Goal: Task Accomplishment & Management: Use online tool/utility

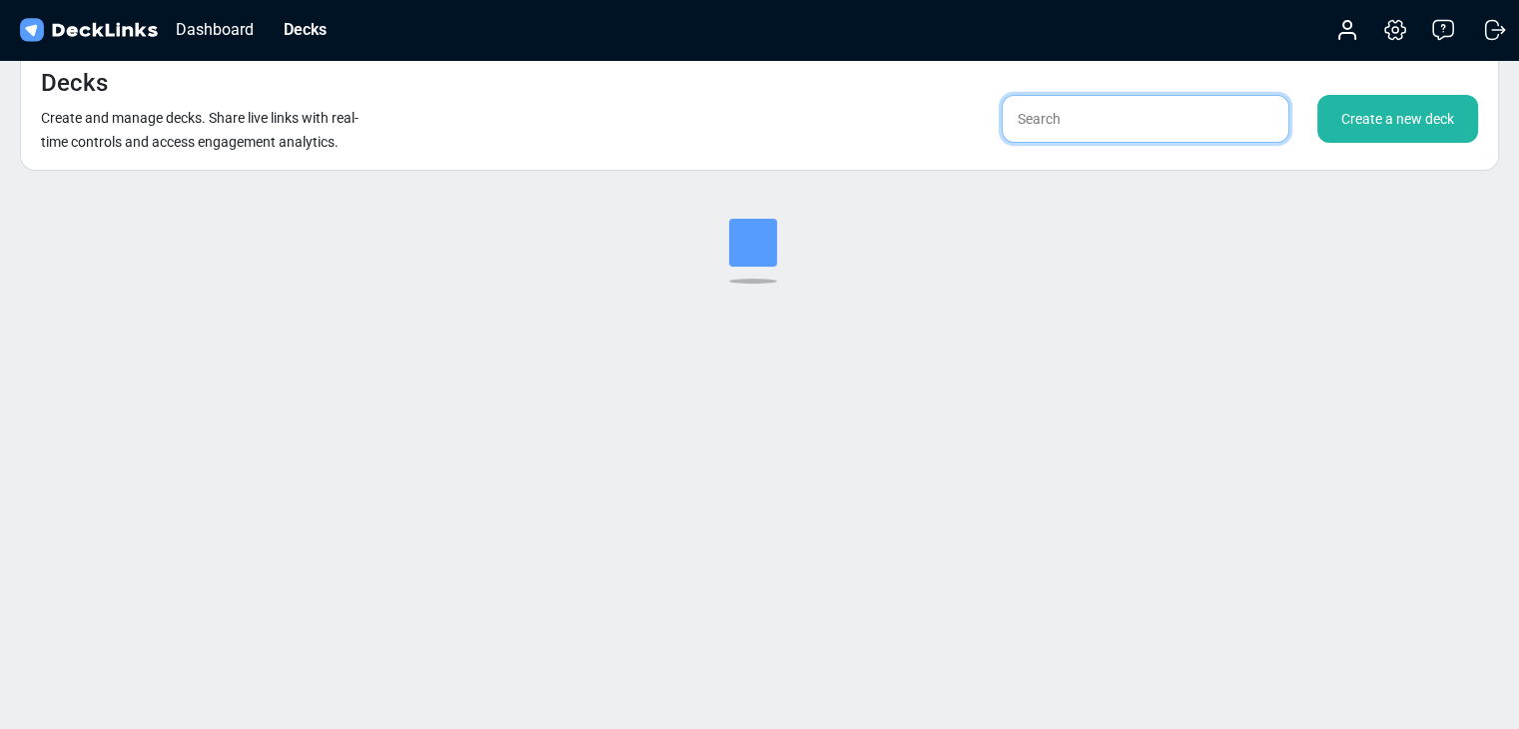
click at [1061, 119] on input "text" at bounding box center [1145, 119] width 288 height 48
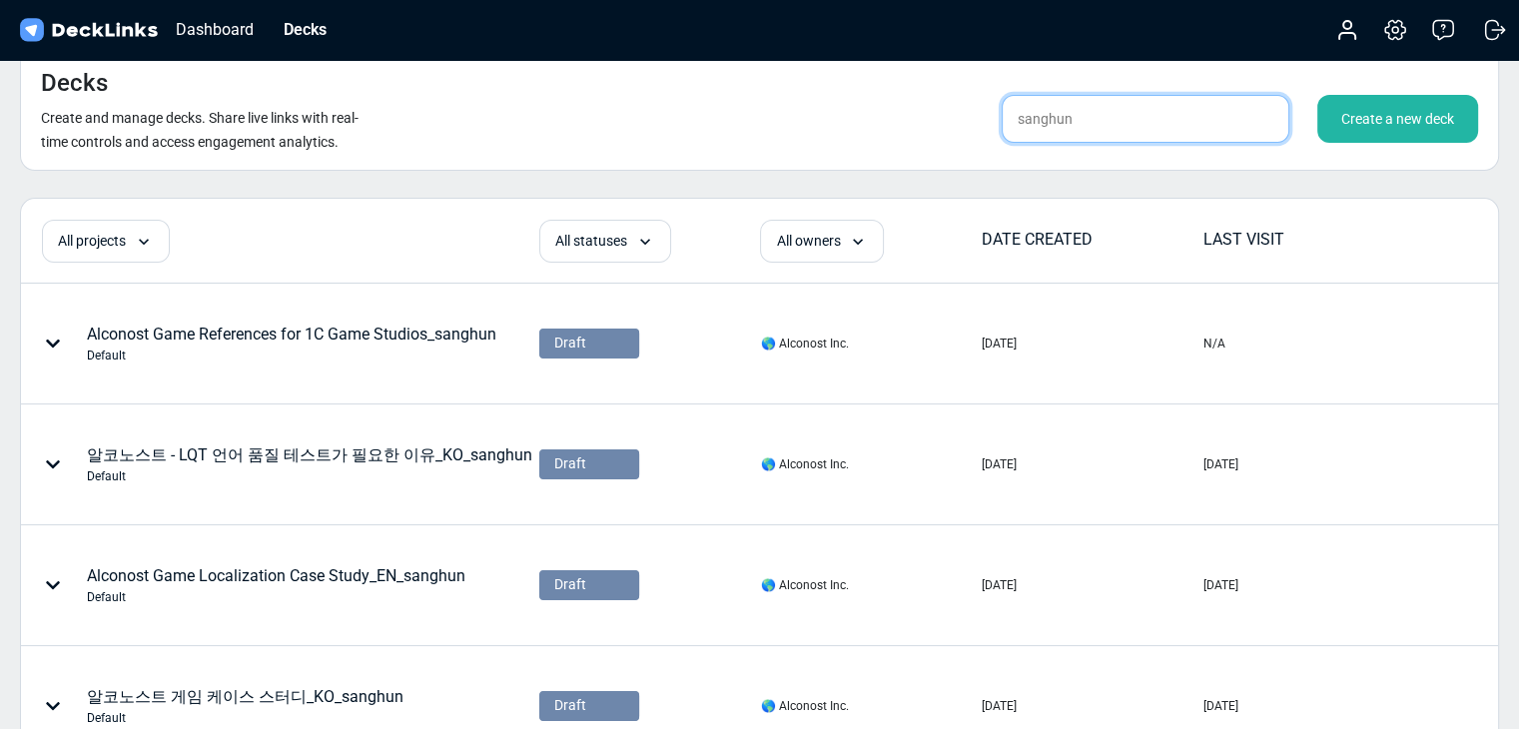
type input "sanghun"
click at [1337, 117] on div "Create a new deck" at bounding box center [1397, 119] width 161 height 48
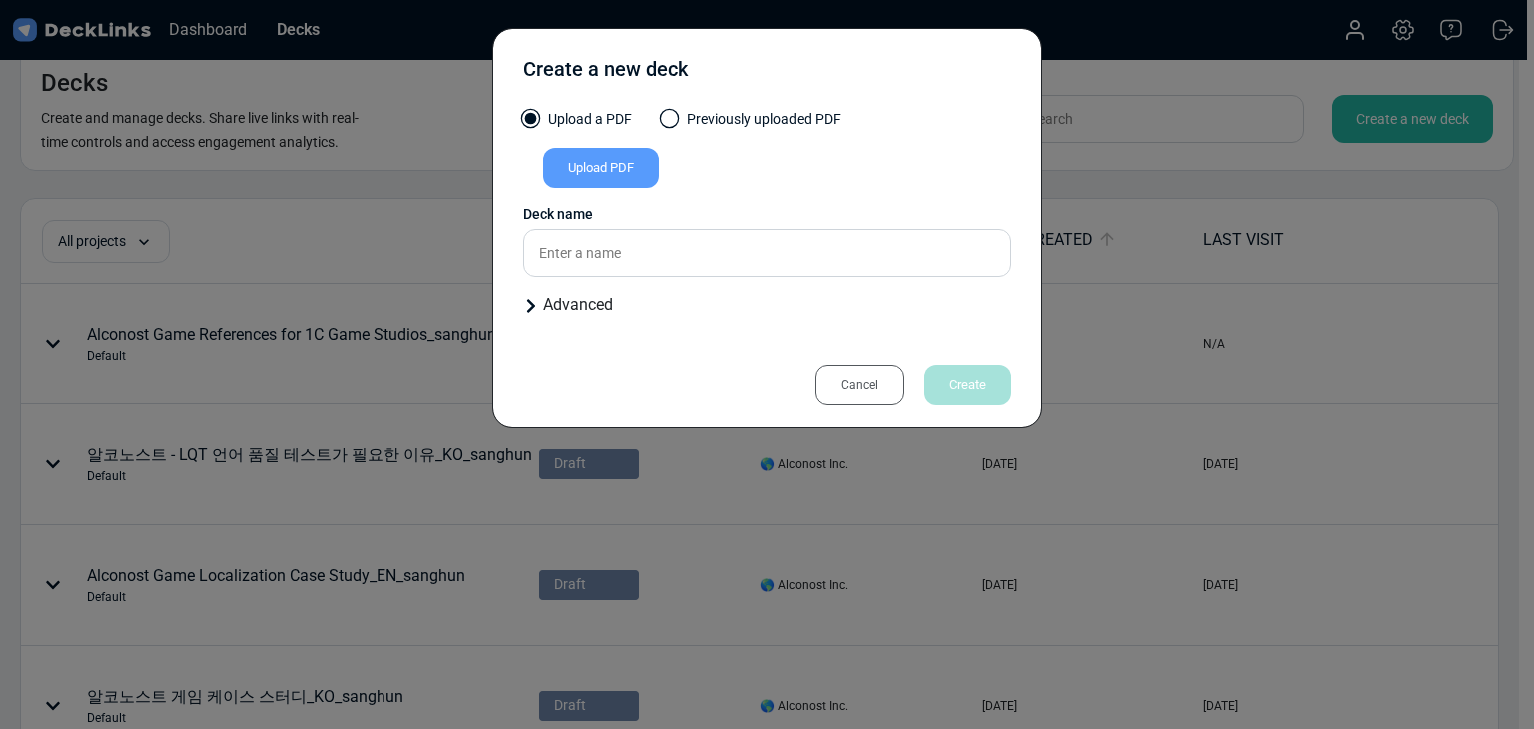
click at [603, 151] on div "Upload PDF" at bounding box center [601, 168] width 116 height 40
click at [0, 0] on input "Upload PDF" at bounding box center [0, 0] width 0 height 0
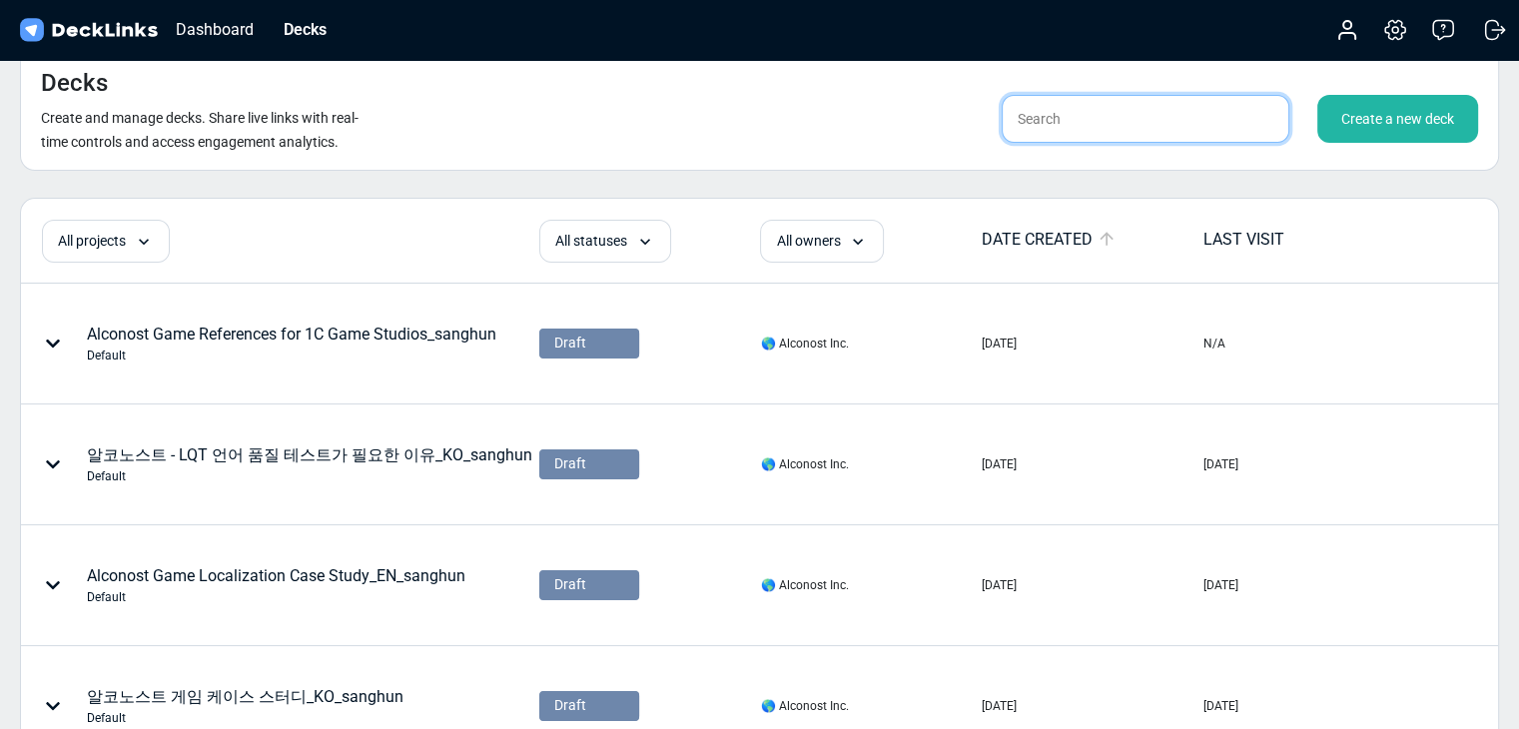
click at [1090, 107] on input "text" at bounding box center [1145, 119] width 288 height 48
click at [1118, 113] on input "text" at bounding box center [1145, 119] width 288 height 48
type input "s"
click at [1426, 120] on div "Create a new deck" at bounding box center [1397, 119] width 161 height 48
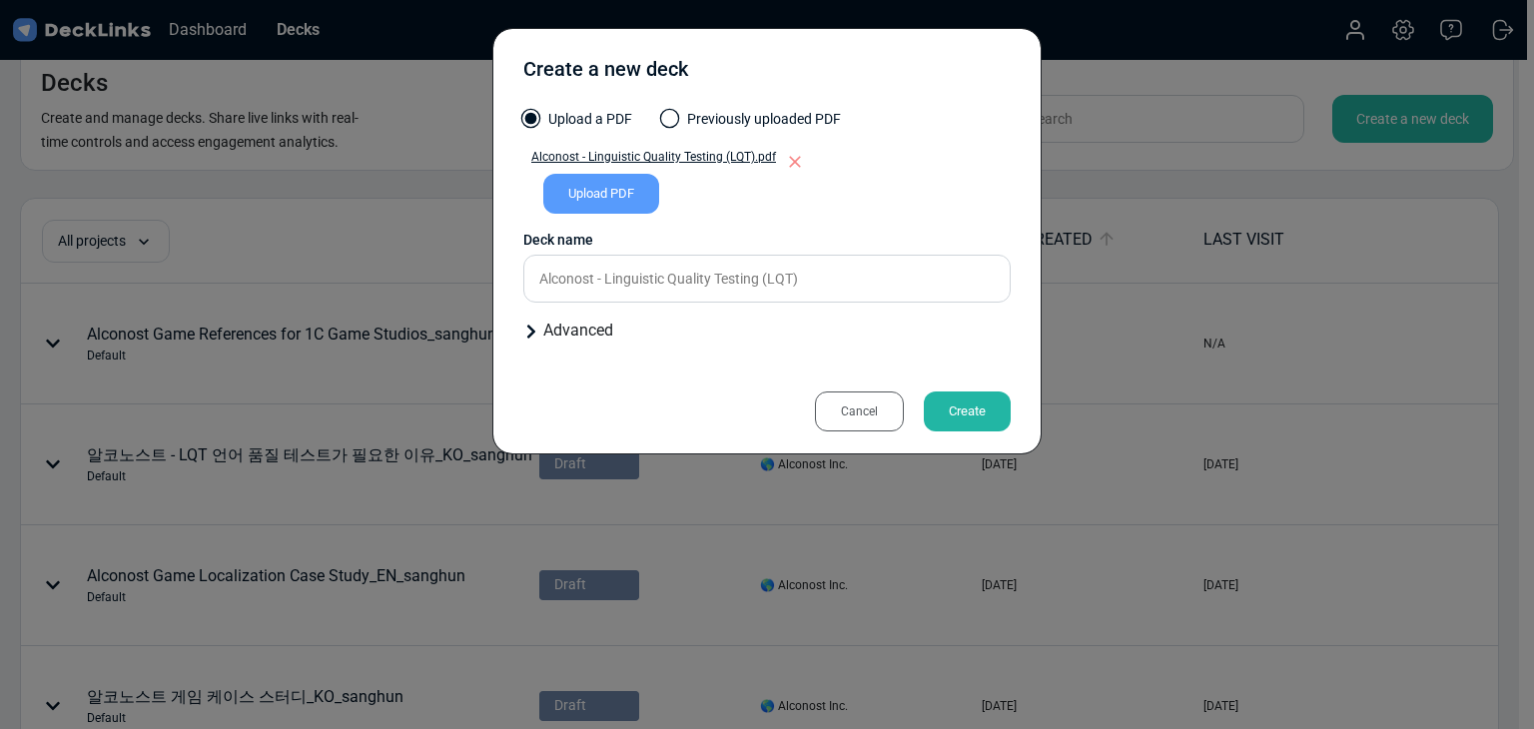
click at [631, 189] on div "Upload PDF" at bounding box center [601, 194] width 116 height 40
click at [0, 0] on input "Upload PDF" at bounding box center [0, 0] width 0 height 0
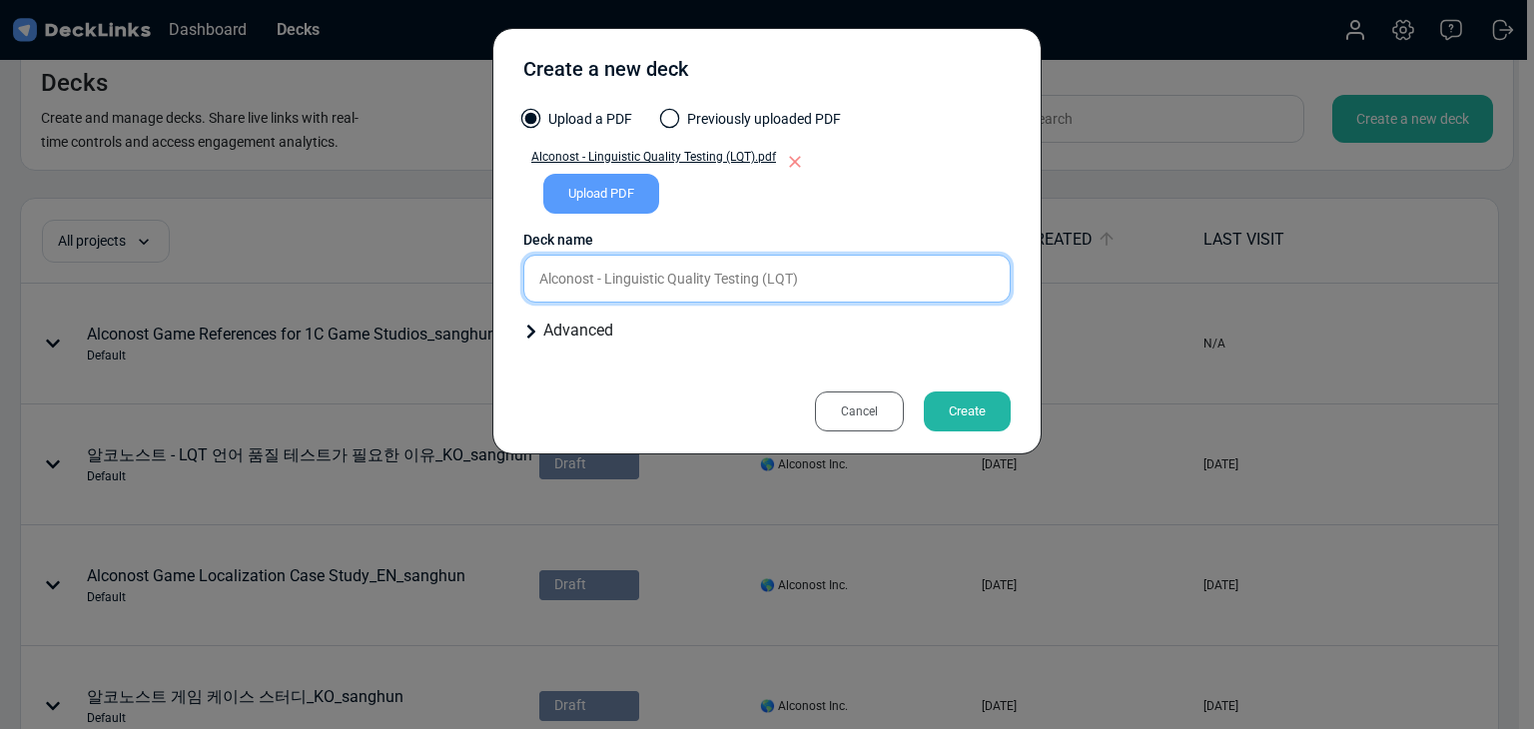
click at [848, 276] on input "Alconost - Linguistic Quality Testing (LQT)" at bounding box center [766, 279] width 487 height 48
type input "Alconost - Linguistic Quality Testing (LQT)_EN_sanghun"
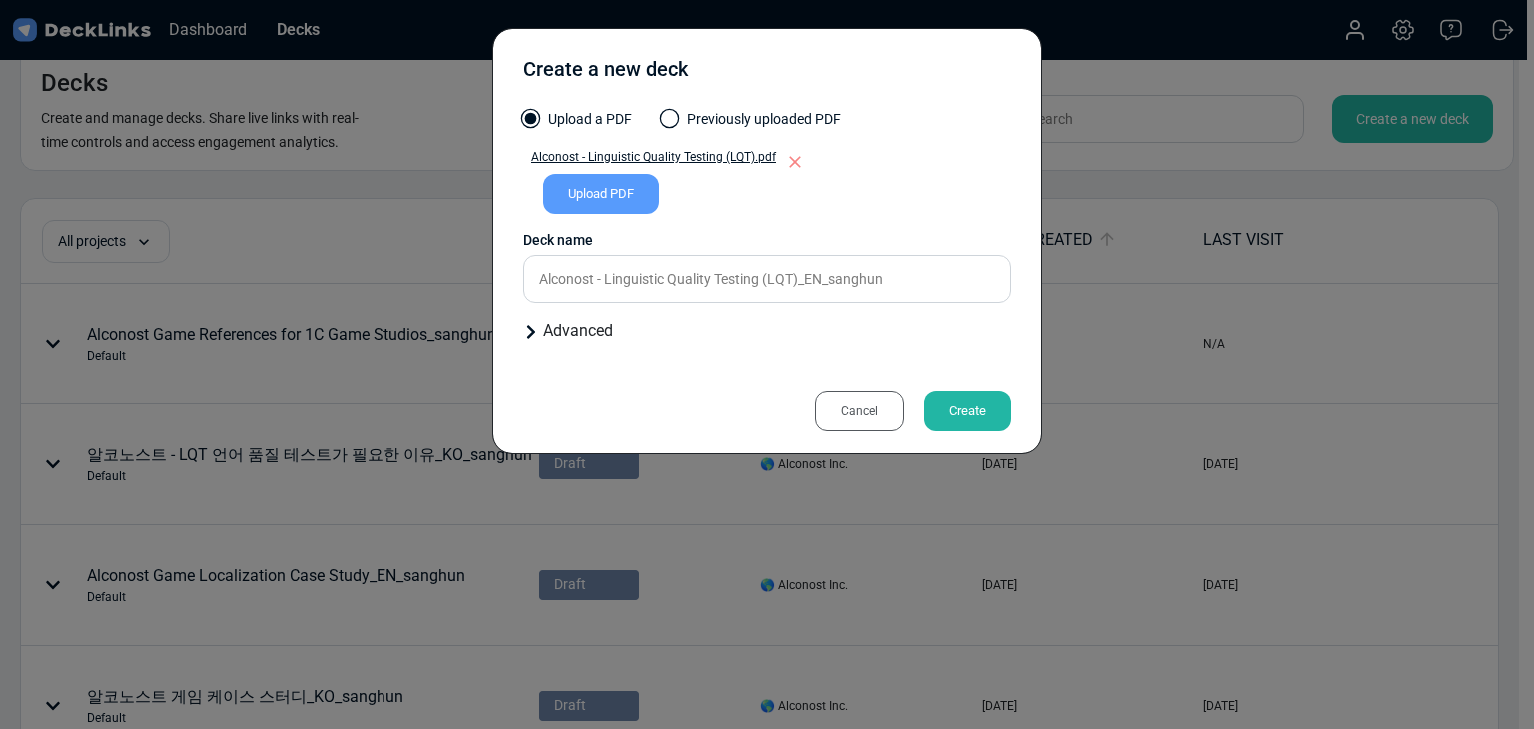
click at [954, 420] on div "Create" at bounding box center [967, 411] width 87 height 40
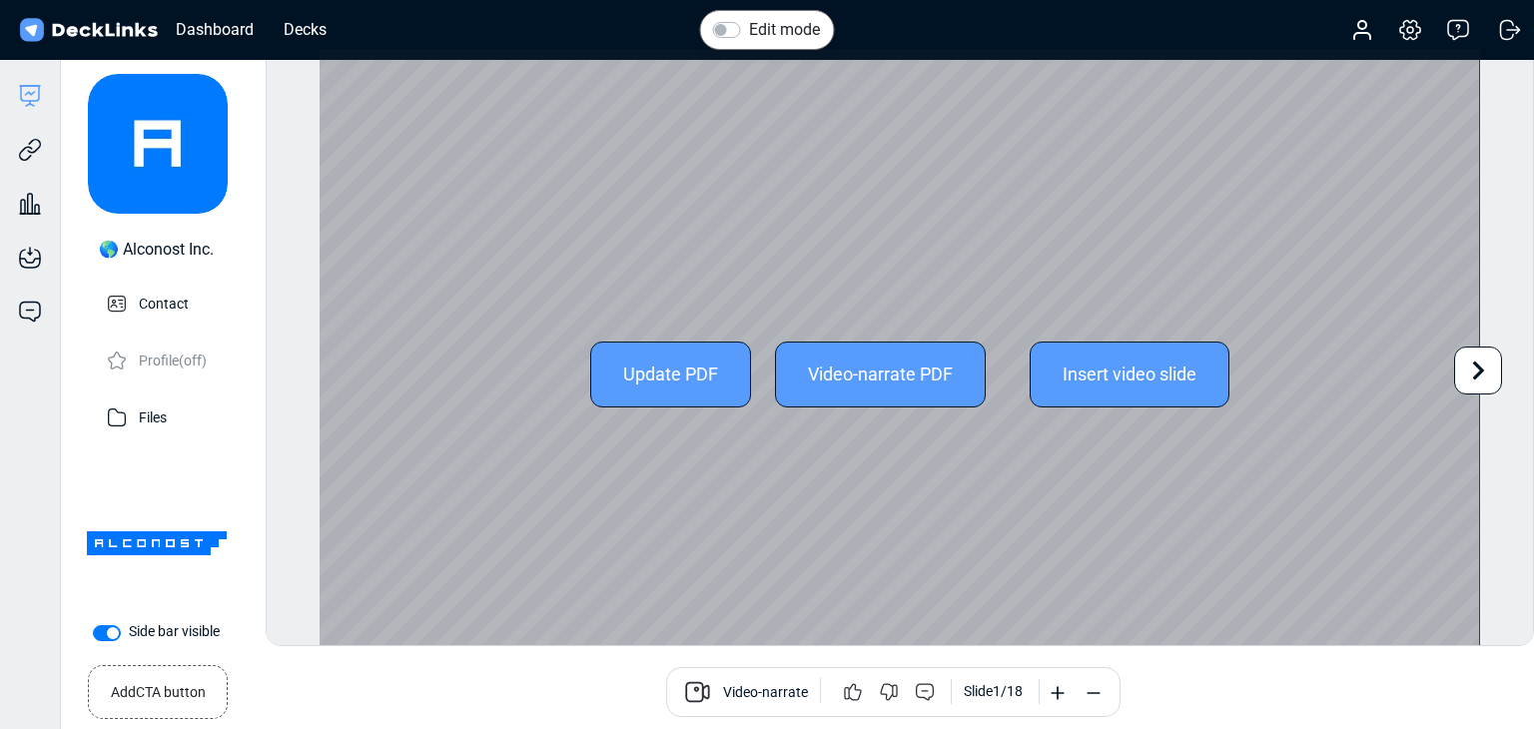
click at [1469, 367] on icon at bounding box center [1478, 370] width 38 height 38
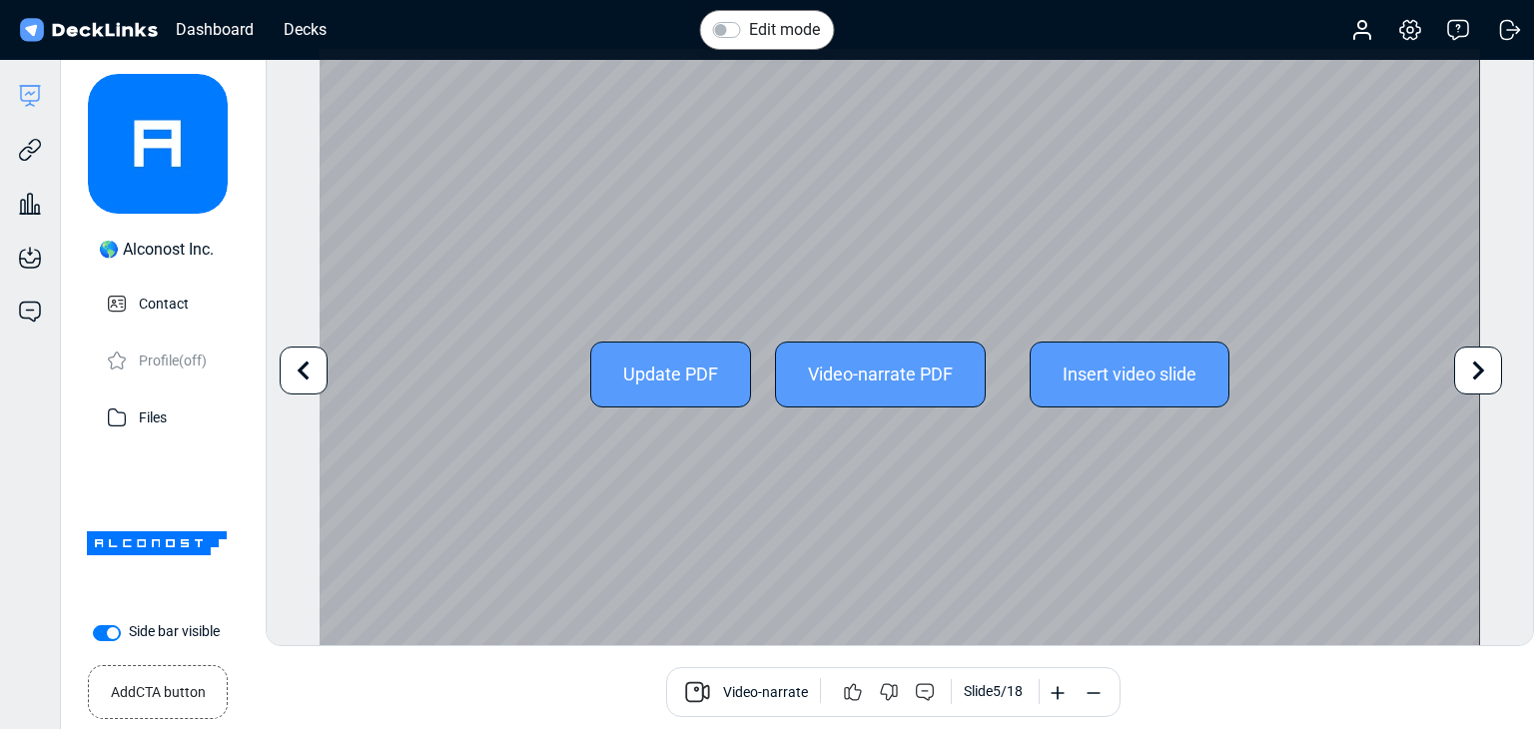
click at [1469, 367] on icon at bounding box center [1478, 370] width 38 height 38
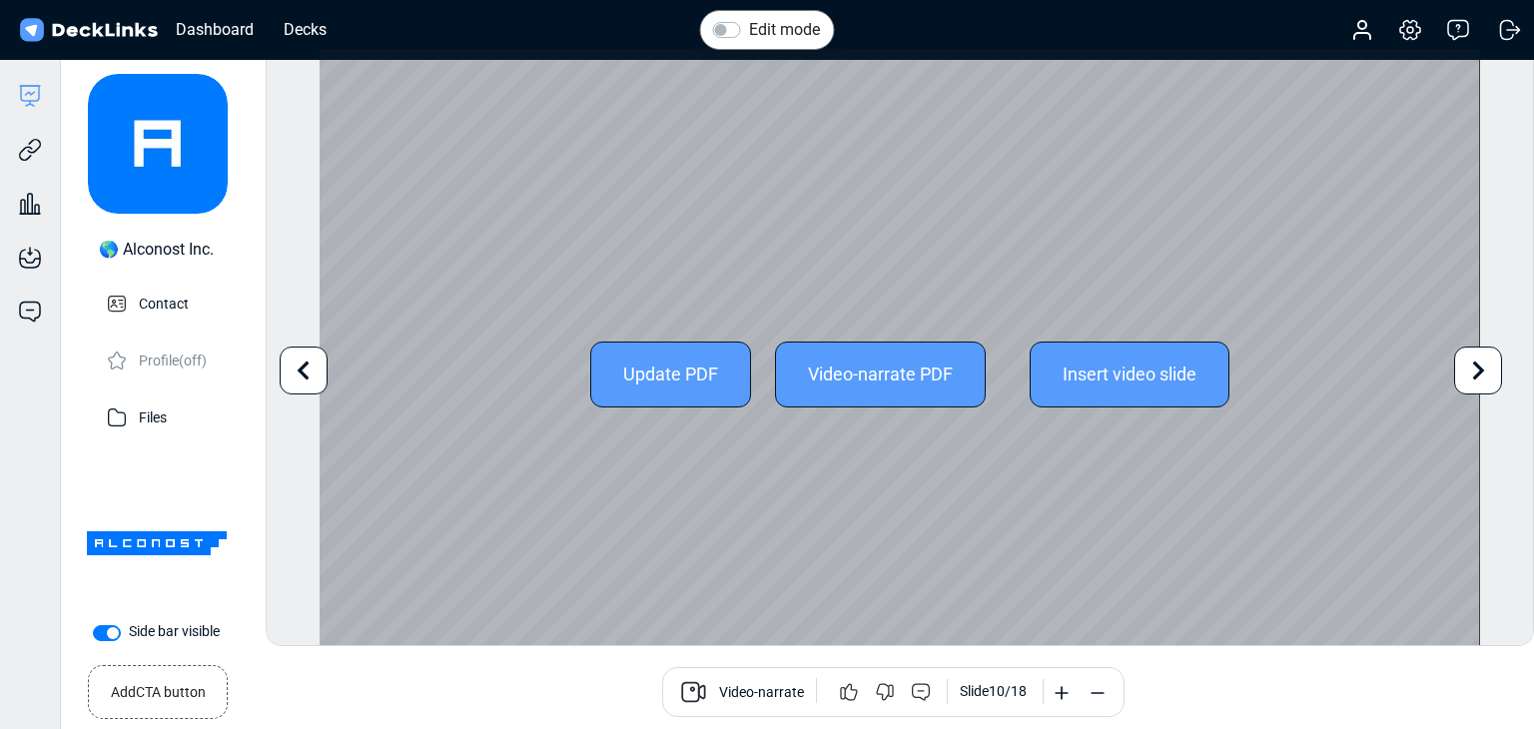
click at [1469, 367] on icon at bounding box center [1478, 370] width 38 height 38
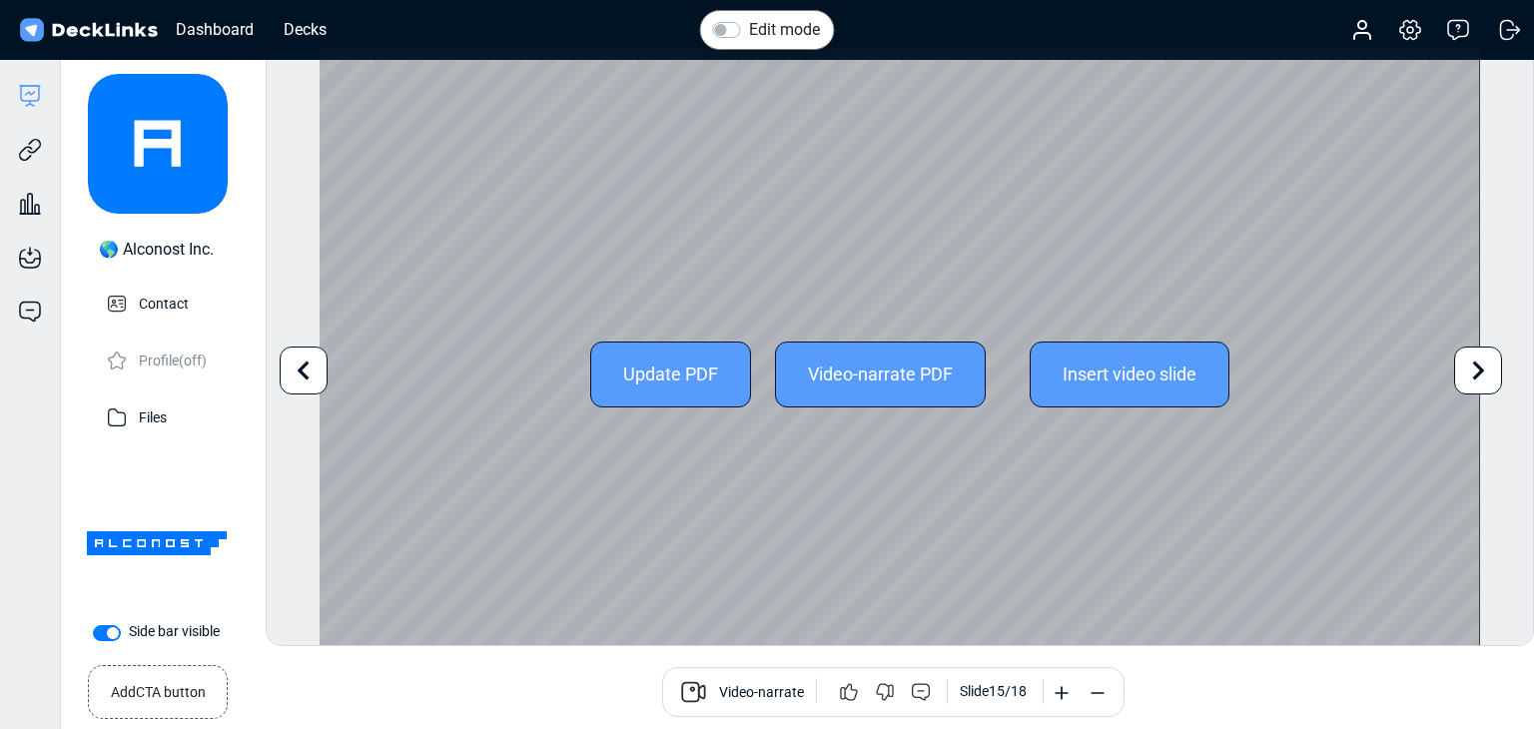
click at [1469, 367] on icon at bounding box center [1478, 370] width 38 height 38
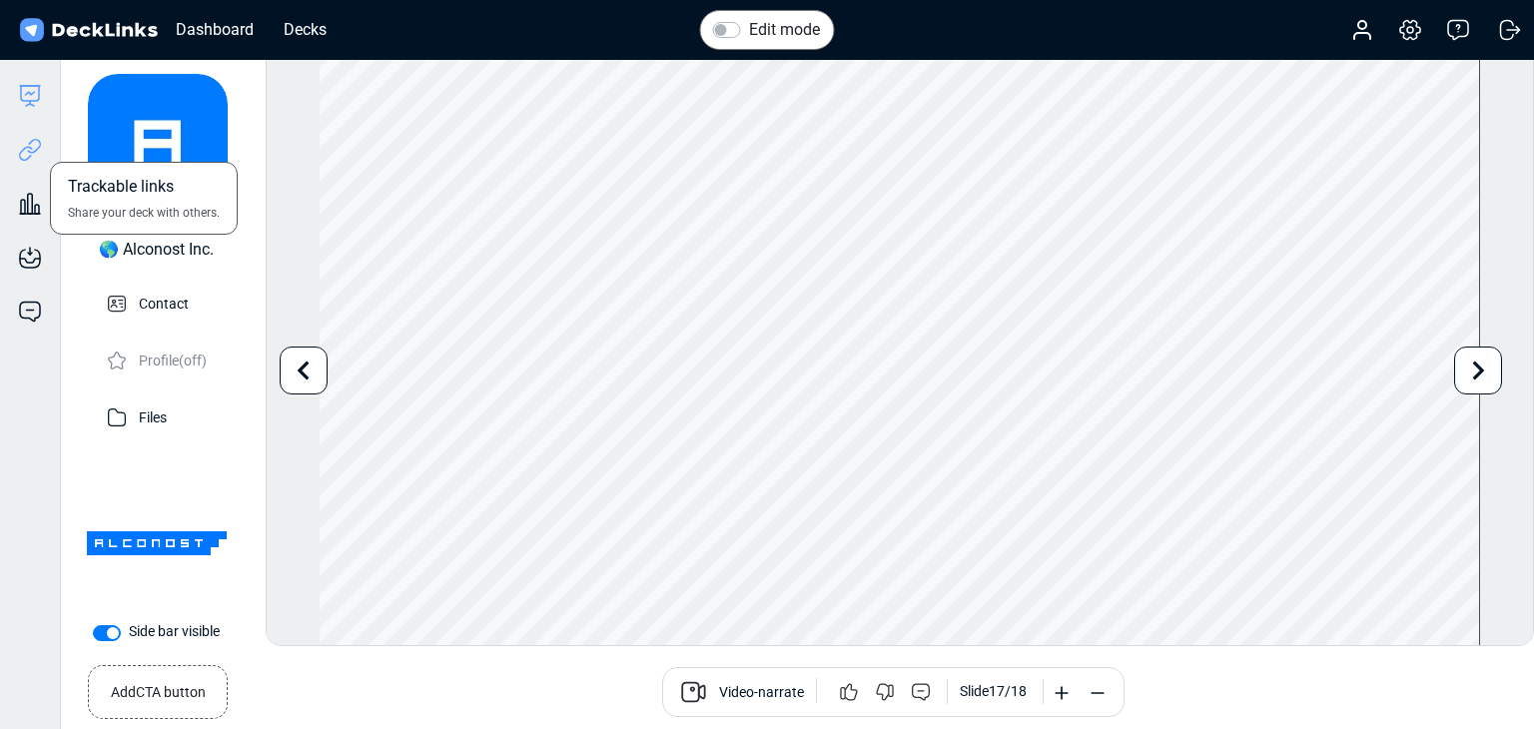
click at [34, 153] on icon at bounding box center [30, 150] width 24 height 24
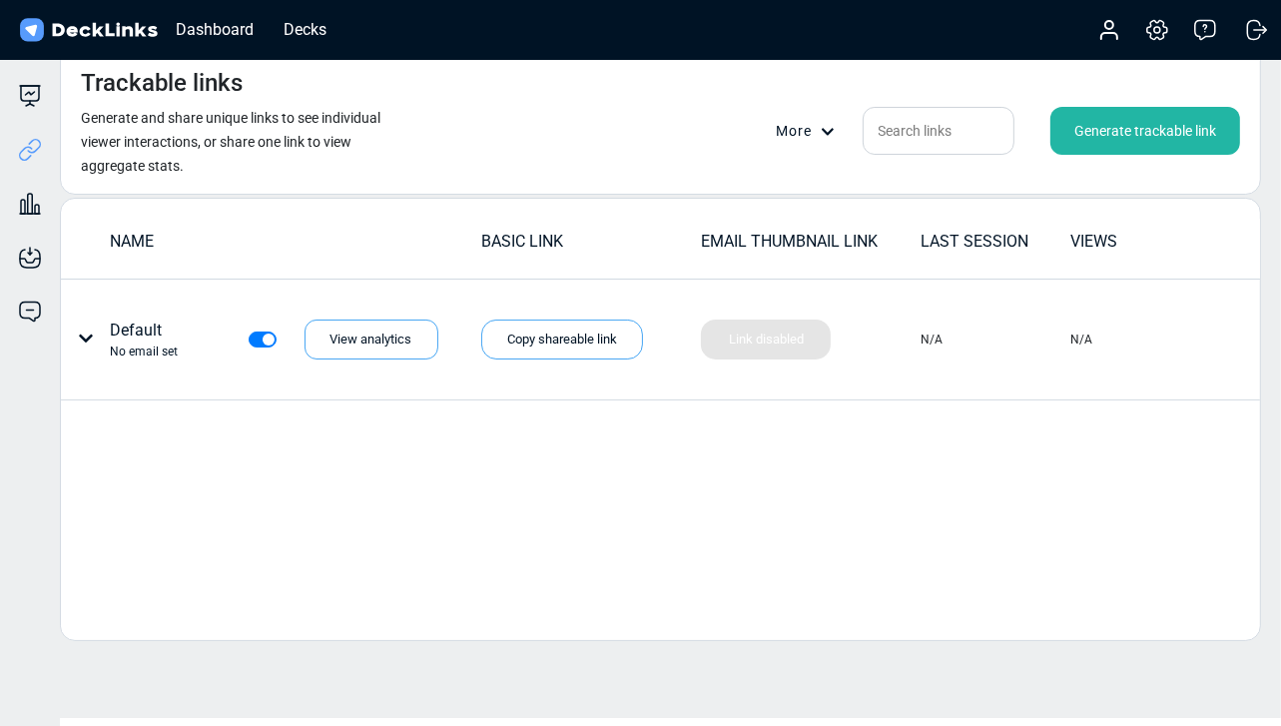
click at [1105, 145] on div "Generate trackable link" at bounding box center [1145, 131] width 190 height 48
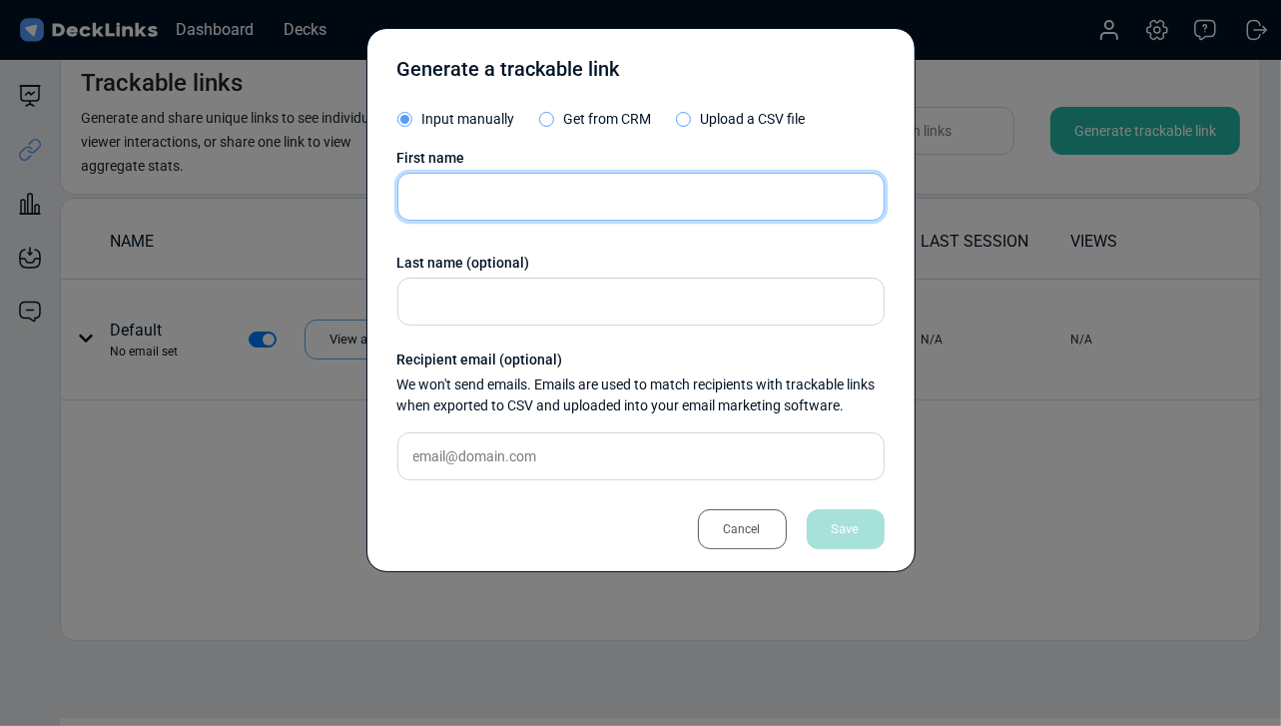
click at [479, 206] on input "text" at bounding box center [640, 197] width 487 height 48
click at [479, 203] on input "text" at bounding box center [640, 197] width 487 height 48
paste input "[PERSON_NAME]"
type input "[PERSON_NAME]"
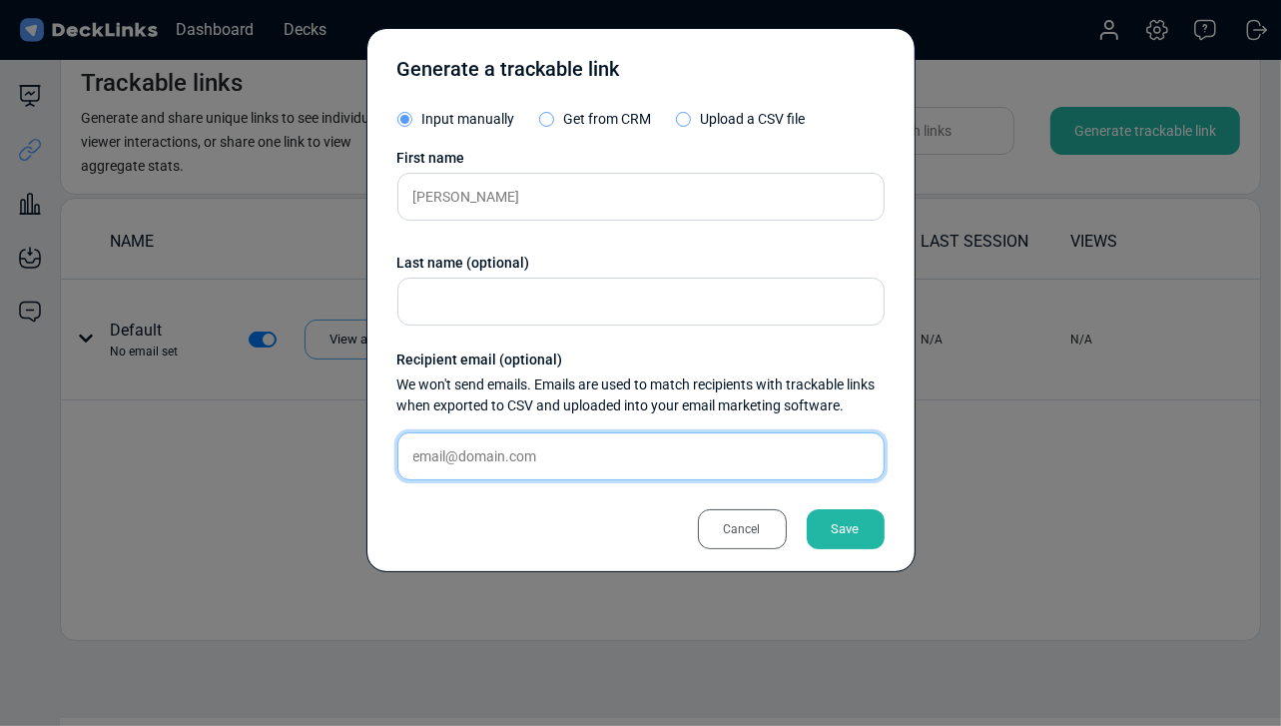
click at [576, 432] on input "text" at bounding box center [640, 456] width 487 height 48
click at [586, 451] on input "text" at bounding box center [640, 456] width 487 height 48
paste input "[EMAIL_ADDRESS][DOMAIN_NAME]"
type input "[EMAIL_ADDRESS][DOMAIN_NAME]"
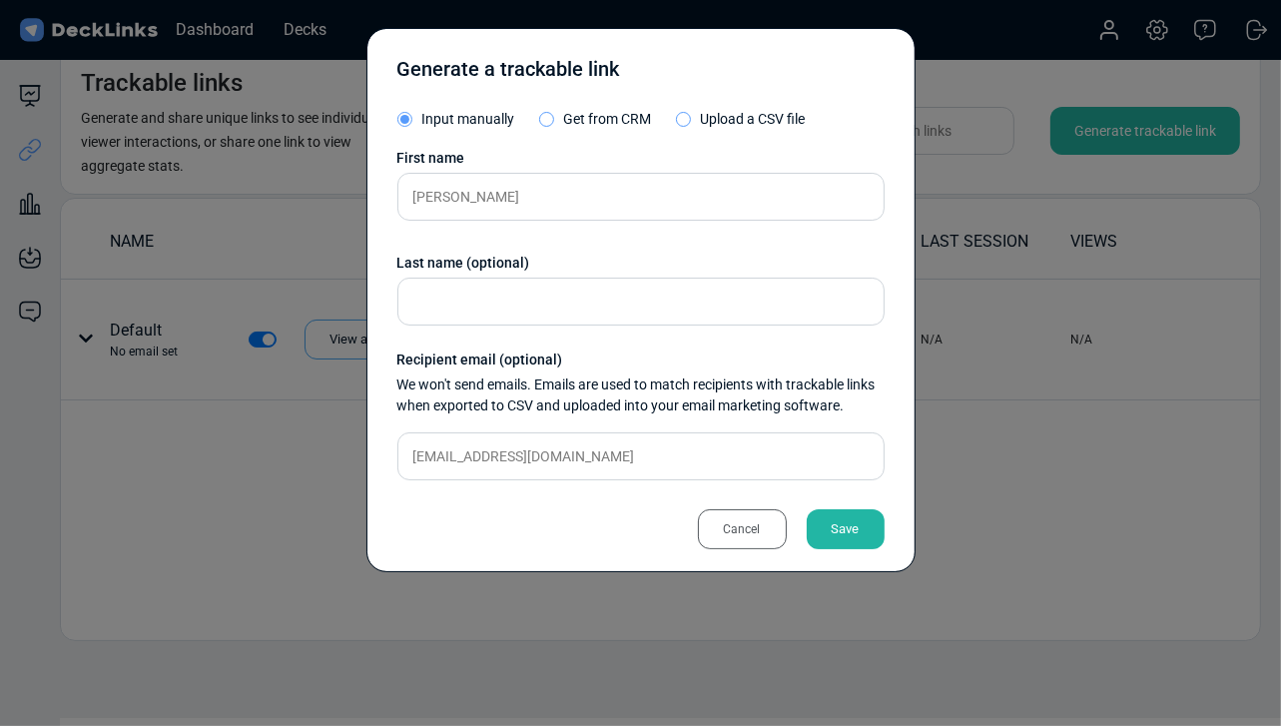
click at [841, 532] on div "Save" at bounding box center [846, 529] width 78 height 40
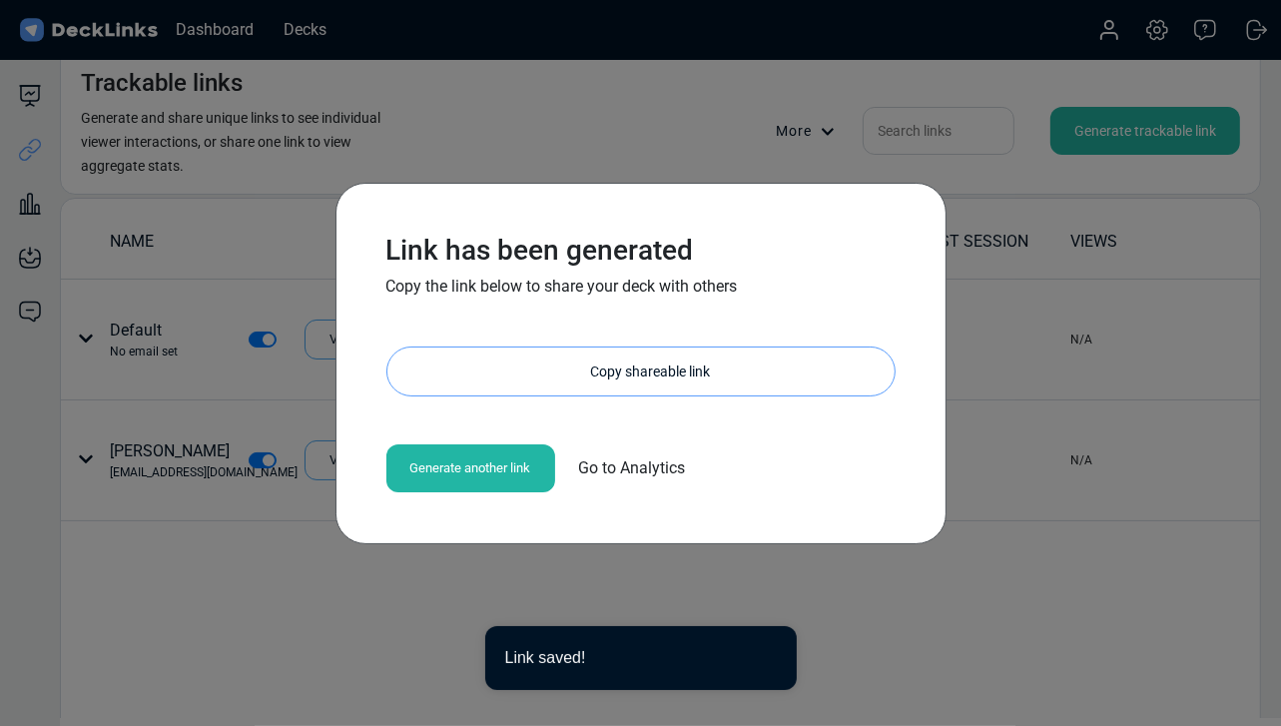
click at [611, 388] on div "Copy shareable link" at bounding box center [650, 371] width 487 height 48
